Goal: Task Accomplishment & Management: Use online tool/utility

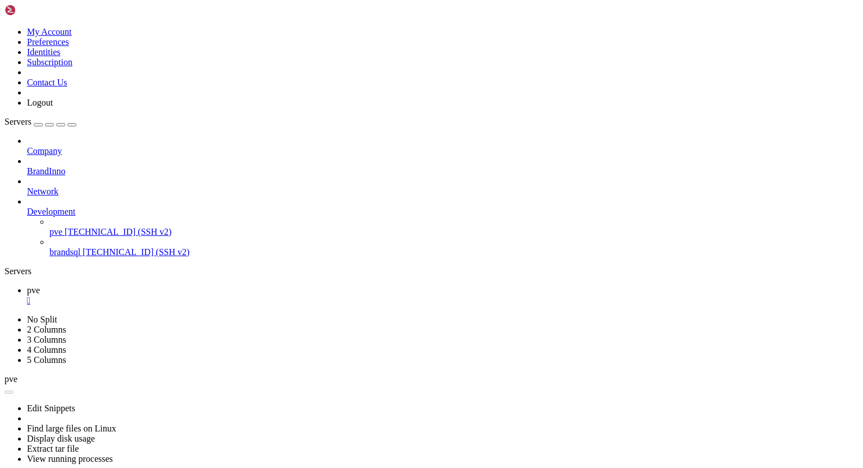
scroll to position [5, 1]
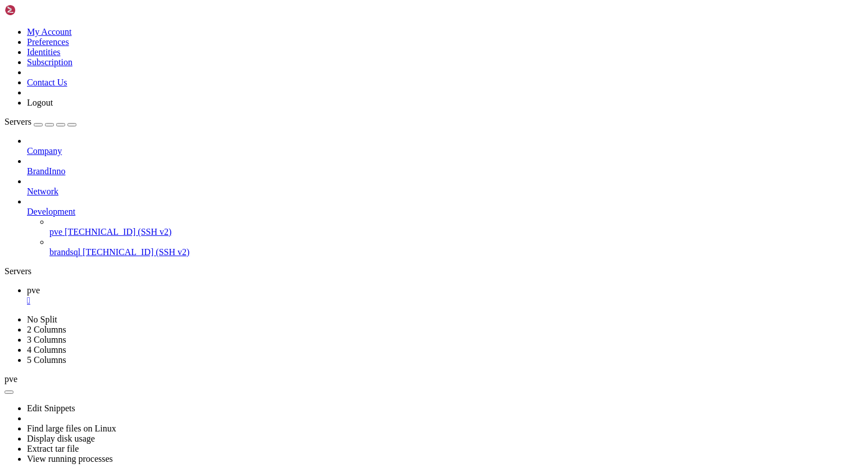
drag, startPoint x: 29, startPoint y: 808, endPoint x: 155, endPoint y: 807, distance: 126.4
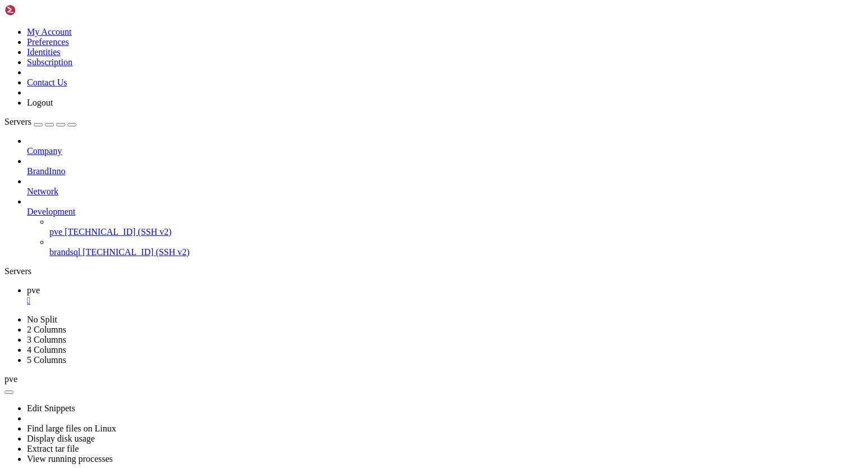
drag, startPoint x: 195, startPoint y: 846, endPoint x: 298, endPoint y: 844, distance: 102.8
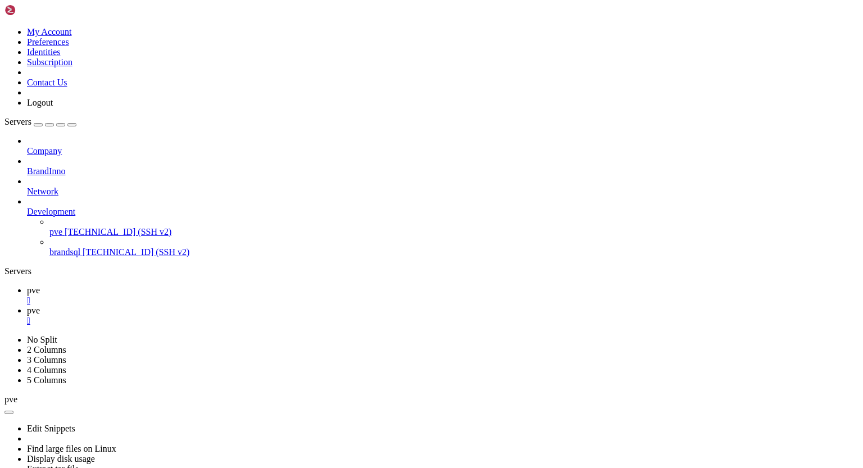
scroll to position [0, 0]
click at [40, 285] on span "pve" at bounding box center [33, 290] width 13 height 10
click at [40, 306] on span "pve" at bounding box center [33, 311] width 13 height 10
drag, startPoint x: 9, startPoint y: 722, endPoint x: 211, endPoint y: 738, distance: 202.9
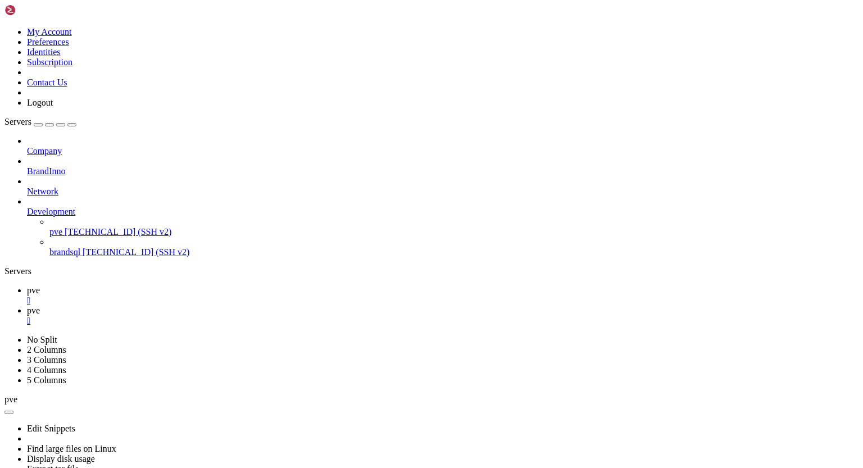
drag, startPoint x: 161, startPoint y: 738, endPoint x: 207, endPoint y: 739, distance: 45.5
drag, startPoint x: 10, startPoint y: 717, endPoint x: 216, endPoint y: 735, distance: 206.4
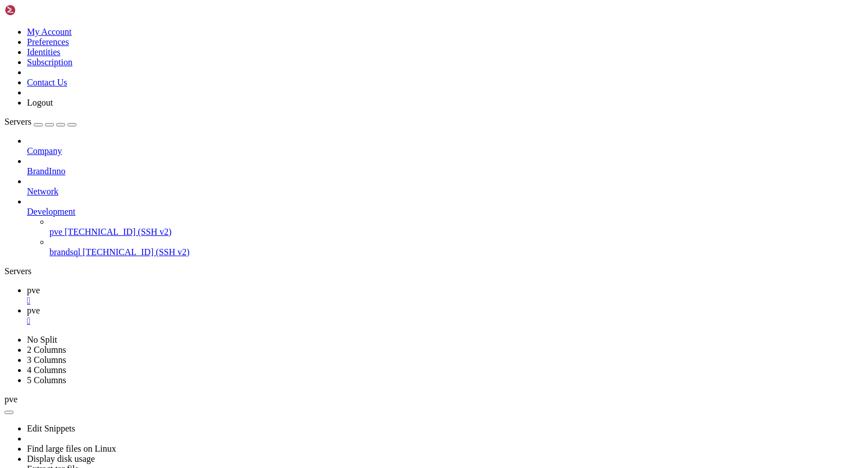
drag, startPoint x: 6, startPoint y: 865, endPoint x: 137, endPoint y: 878, distance: 131.6
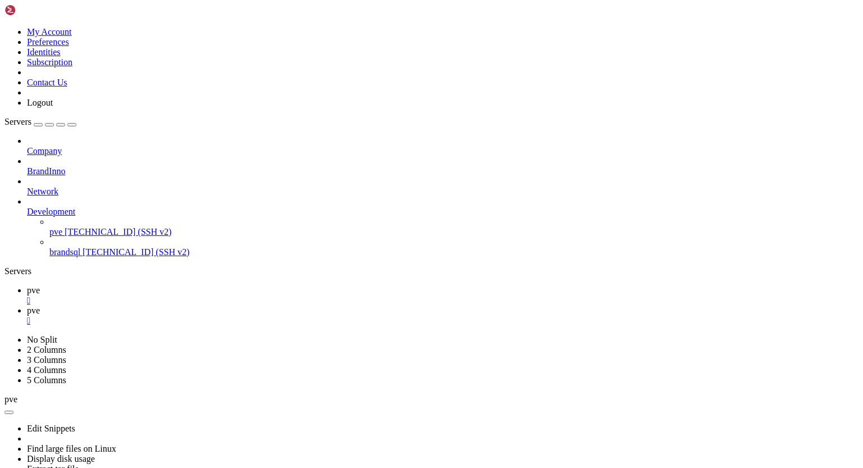
drag, startPoint x: 269, startPoint y: 882, endPoint x: 121, endPoint y: 877, distance: 147.8
drag, startPoint x: 71, startPoint y: 844, endPoint x: 132, endPoint y: 847, distance: 61.3
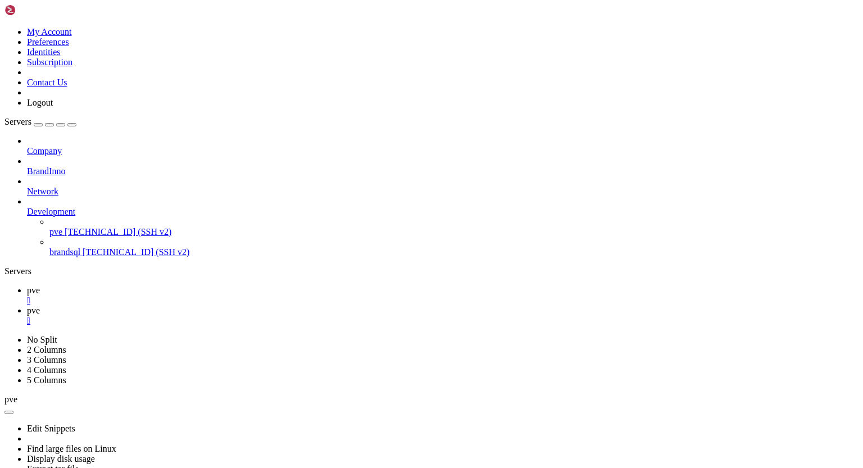
drag, startPoint x: 10, startPoint y: 998, endPoint x: 73, endPoint y: 1011, distance: 64.2
